Goal: Transaction & Acquisition: Purchase product/service

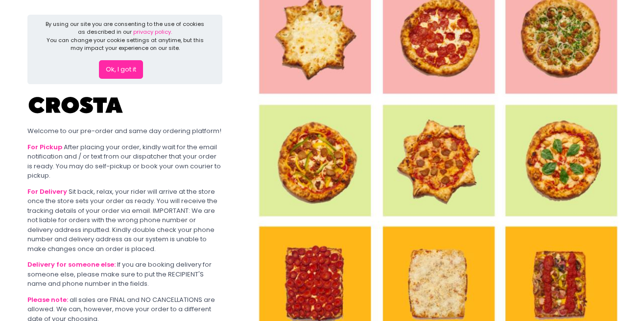
click at [126, 73] on button "Ok, I got it" at bounding box center [121, 69] width 44 height 19
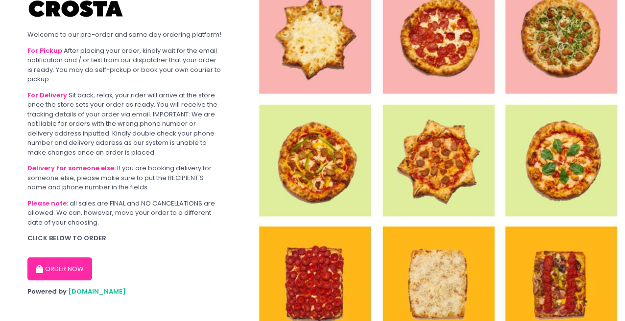
scroll to position [30, 0]
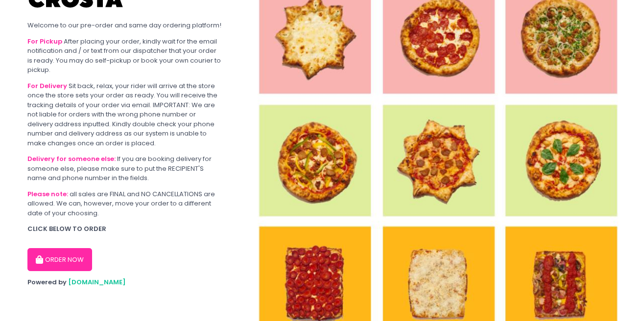
click at [73, 261] on button "ORDER NOW" at bounding box center [59, 260] width 65 height 24
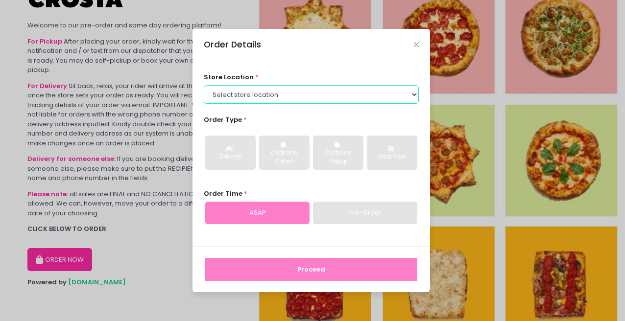
click at [410, 96] on select "Select store location [PERSON_NAME] Pizza - [PERSON_NAME] Pizza - [GEOGRAPHIC_D…" at bounding box center [311, 94] width 215 height 19
select select "5fabb2e53664a8677beaeb89"
click at [204, 85] on select "Select store location [PERSON_NAME] Pizza - [PERSON_NAME] Pizza - [GEOGRAPHIC_D…" at bounding box center [311, 94] width 215 height 19
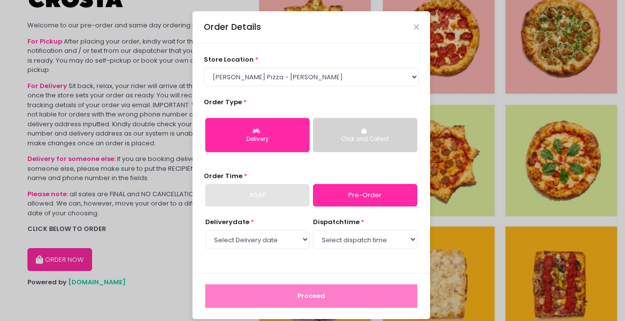
click at [266, 142] on div "Delivery" at bounding box center [257, 139] width 91 height 9
click at [375, 190] on link "Pre-Order" at bounding box center [365, 195] width 104 height 23
click at [299, 241] on select "Select Delivery date [DATE] [DATE] [DATE] [DATE] [DATE] [DATE]" at bounding box center [257, 239] width 104 height 19
select select "[DATE]"
click at [205, 230] on select "Select Delivery date [DATE] [DATE] [DATE] [DATE] [DATE] [DATE]" at bounding box center [257, 239] width 104 height 19
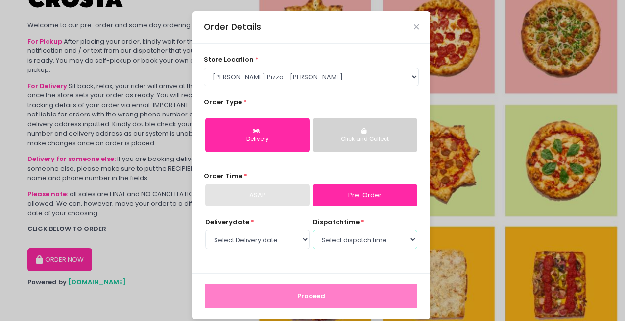
click at [400, 239] on select "Select dispatch time 12:00 PM - 12:30 PM 12:30 PM - 01:00 PM 01:00 PM - 01:30 P…" at bounding box center [365, 239] width 104 height 19
select select "18:30"
click at [313, 230] on select "Select dispatch time 12:00 PM - 12:30 PM 12:30 PM - 01:00 PM 01:00 PM - 01:30 P…" at bounding box center [365, 239] width 104 height 19
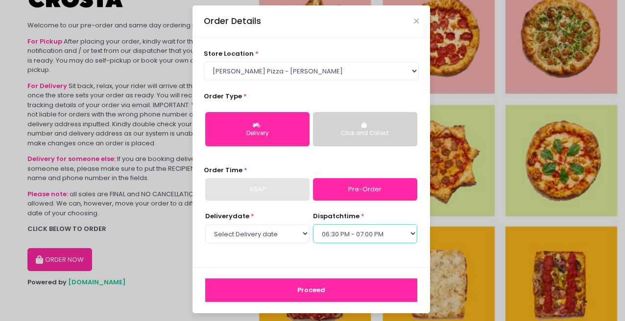
scroll to position [9, 0]
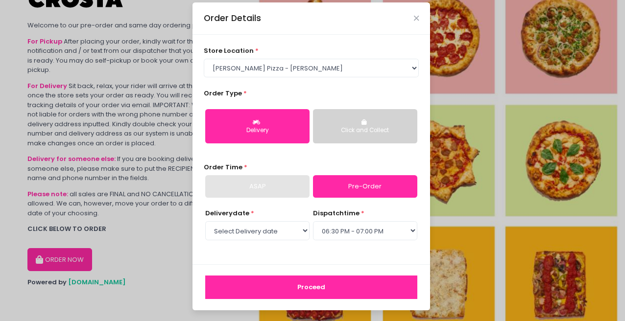
click at [305, 291] on button "Proceed" at bounding box center [311, 288] width 212 height 24
